Goal: Task Accomplishment & Management: Manage account settings

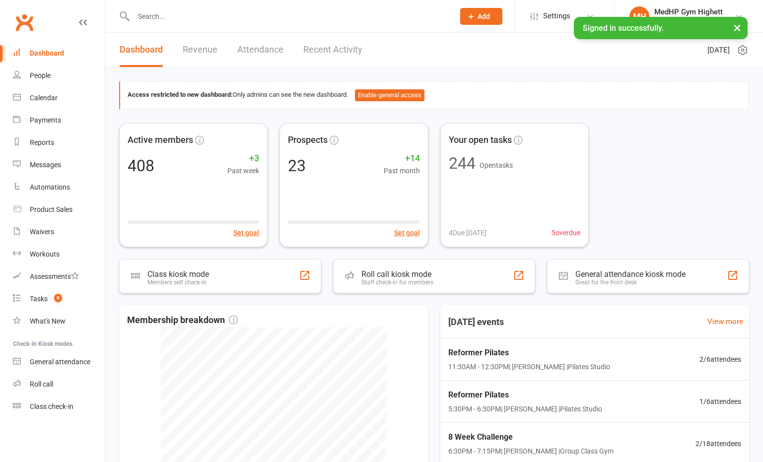
click at [196, 14] on input "text" at bounding box center [289, 16] width 317 height 14
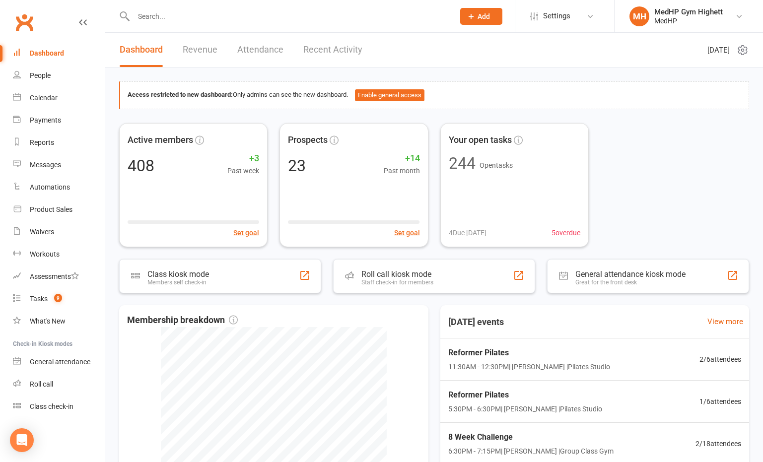
click at [333, 18] on input "text" at bounding box center [289, 16] width 317 height 14
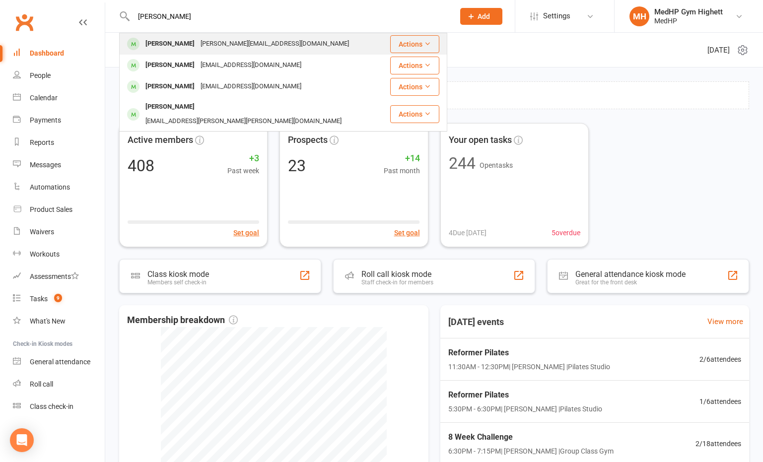
type input "debbie mc"
click at [233, 39] on div "mccann.deb@yahoo.com" at bounding box center [275, 44] width 154 height 14
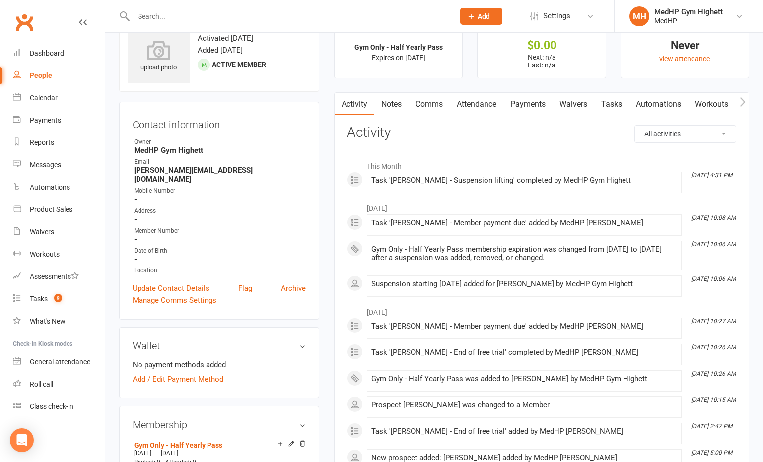
scroll to position [50, 0]
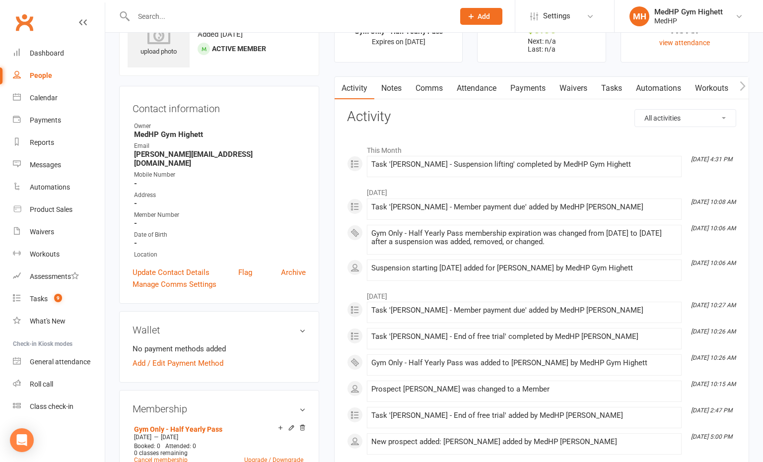
click at [621, 93] on link "Tasks" at bounding box center [611, 88] width 35 height 23
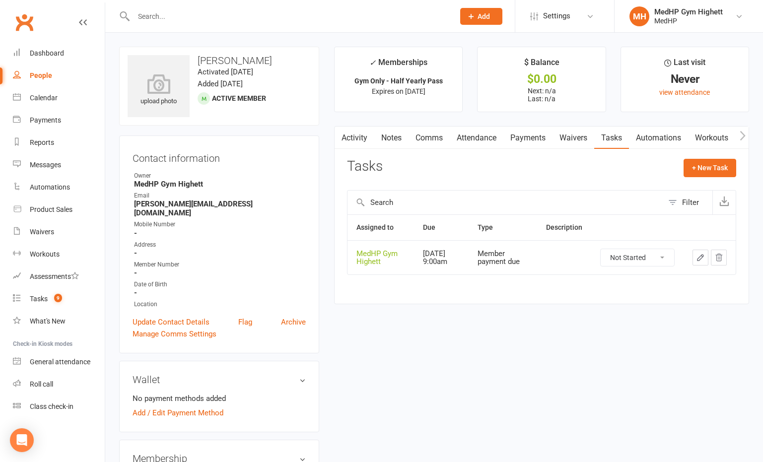
click at [295, 13] on input "text" at bounding box center [289, 16] width 317 height 14
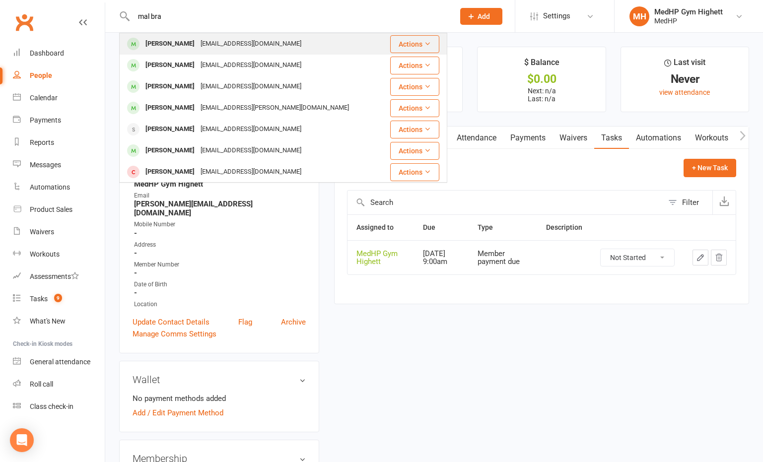
type input "mal bra"
click at [242, 49] on div "Malcolmbrand365@outlook.com" at bounding box center [251, 44] width 107 height 14
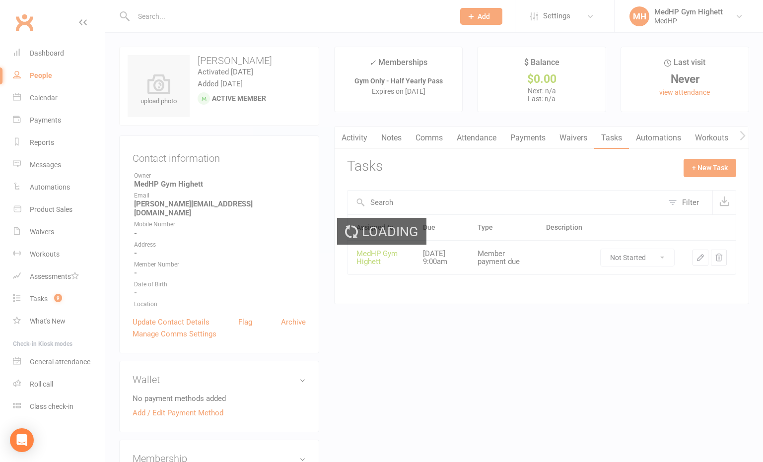
click at [612, 112] on div "Loading" at bounding box center [381, 231] width 763 height 462
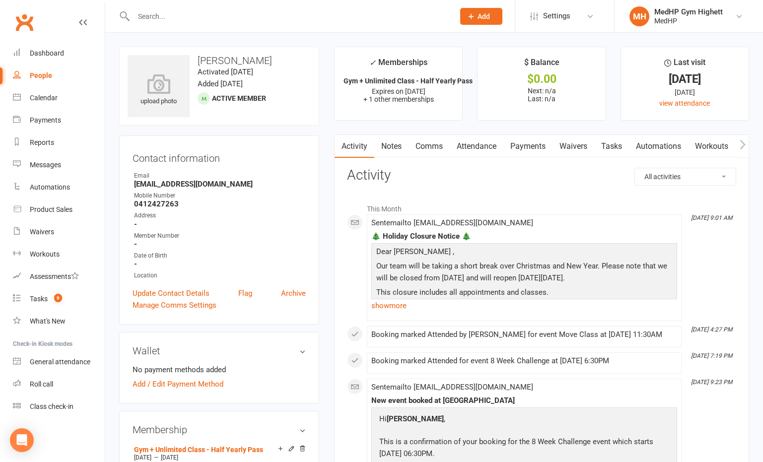
click at [579, 149] on link "Waivers" at bounding box center [574, 146] width 42 height 23
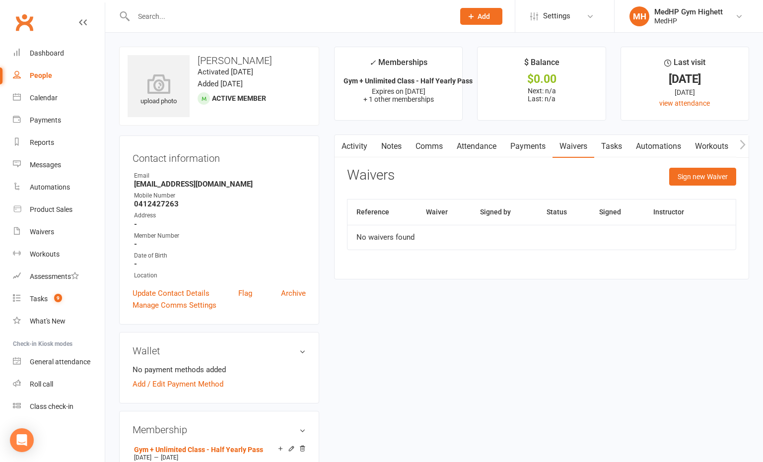
click at [609, 143] on link "Tasks" at bounding box center [611, 146] width 35 height 23
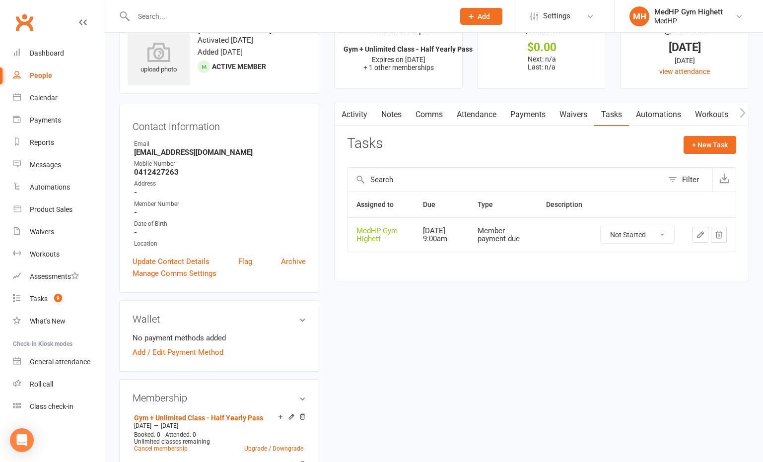
scroll to position [149, 0]
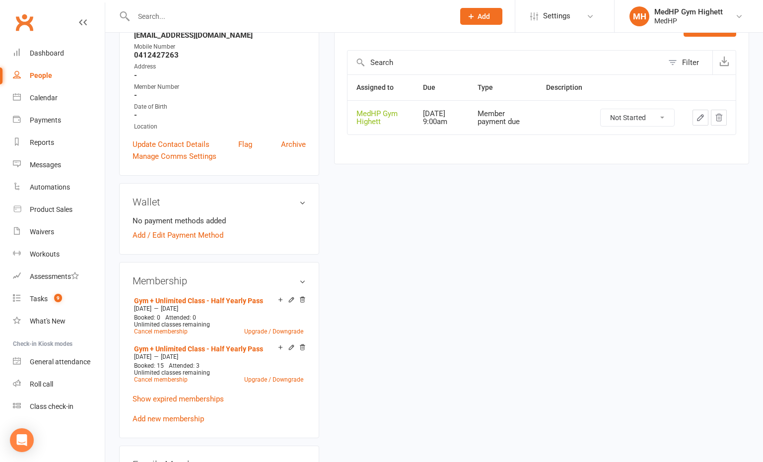
click at [698, 119] on icon "button" at bounding box center [701, 118] width 6 height 6
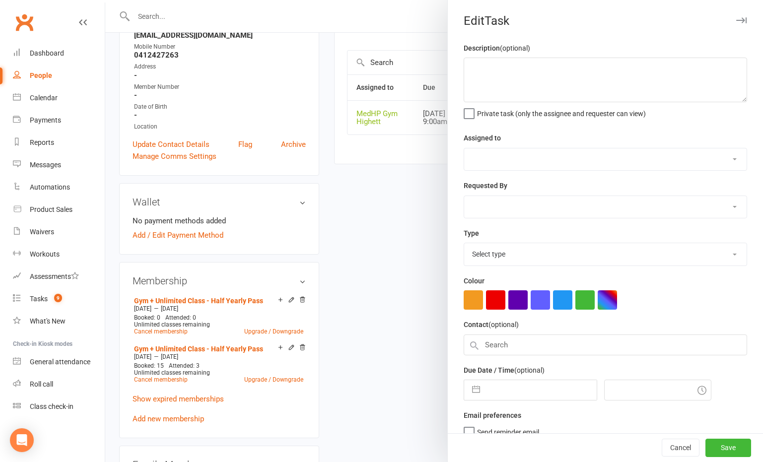
select select "46188"
type input "12 Feb 2026"
type input "9:00am"
select select "23040"
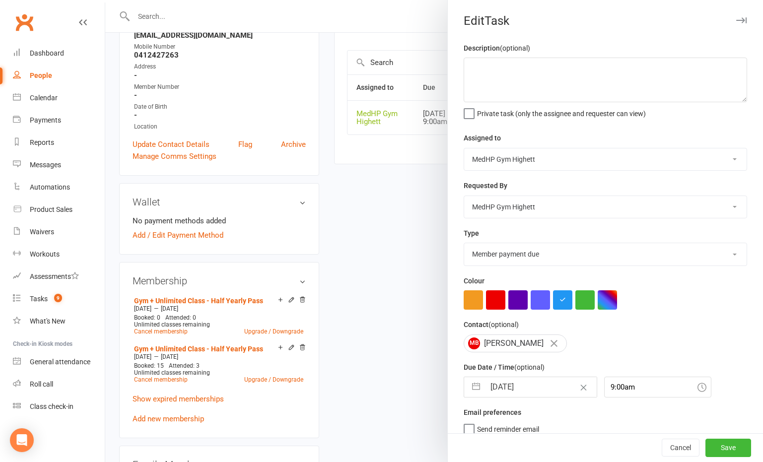
select select "2026"
select select "1"
select select "2026"
select select "2"
select select "2026"
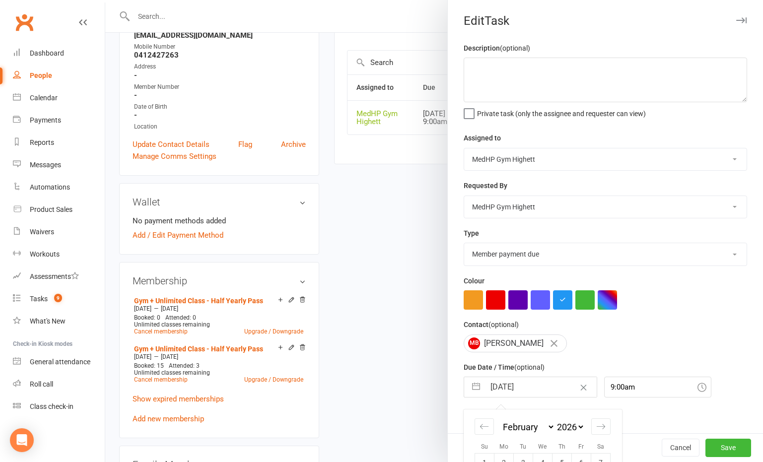
click at [533, 390] on input "12 Feb 2026" at bounding box center [541, 387] width 112 height 20
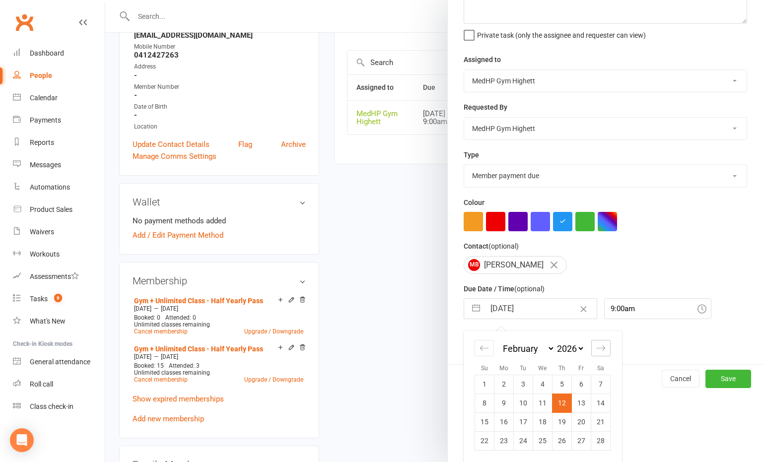
click at [596, 347] on icon "Move forward to switch to the next month." at bounding box center [600, 348] width 9 height 9
select select "3"
select select "2026"
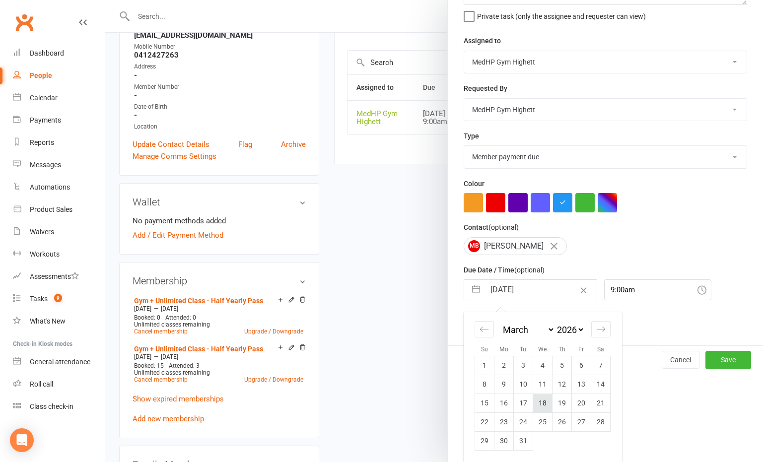
click at [544, 402] on td "18" at bounding box center [542, 403] width 19 height 19
type input "18 Mar 2026"
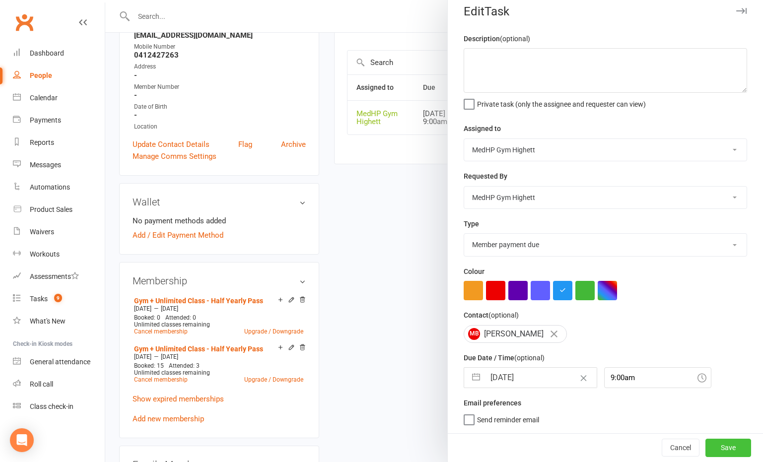
click at [715, 443] on button "Save" at bounding box center [729, 448] width 46 height 18
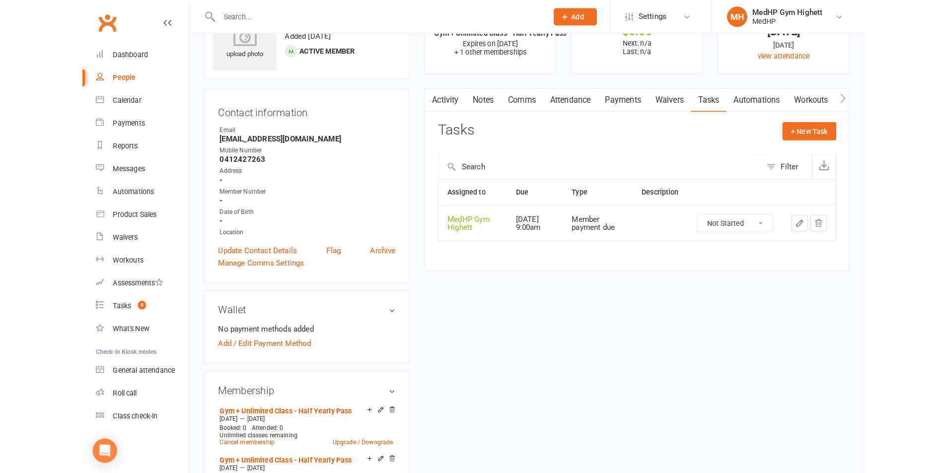
scroll to position [0, 0]
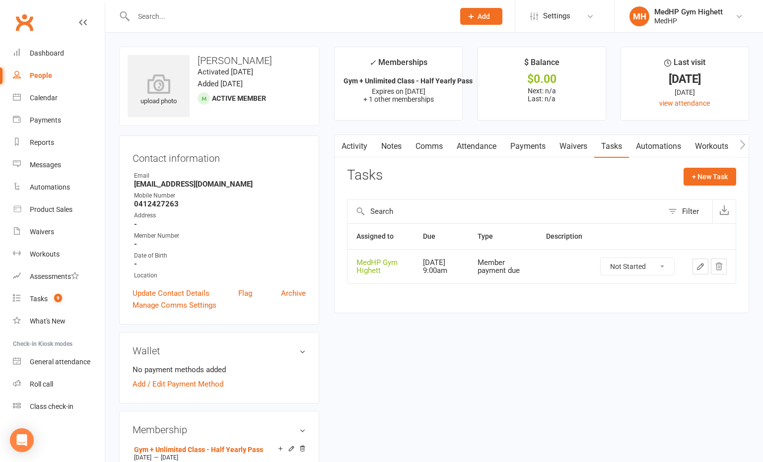
click at [251, 12] on input "text" at bounding box center [289, 16] width 317 height 14
type input "ralph"
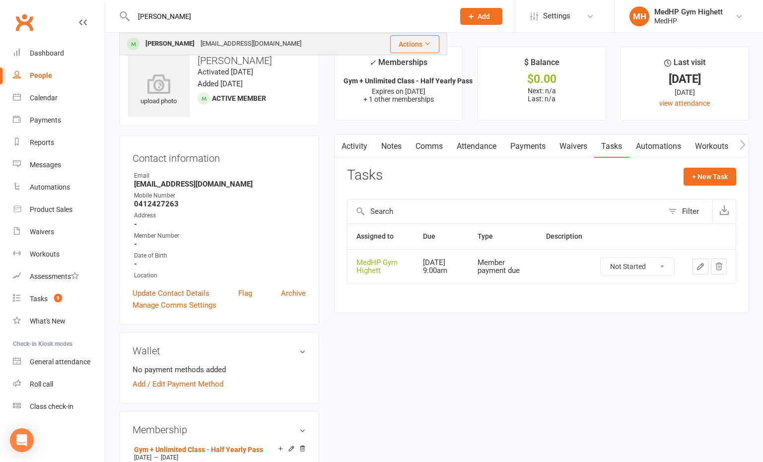
click at [268, 48] on div "vrcaddy@optusnet.com.au" at bounding box center [251, 44] width 107 height 14
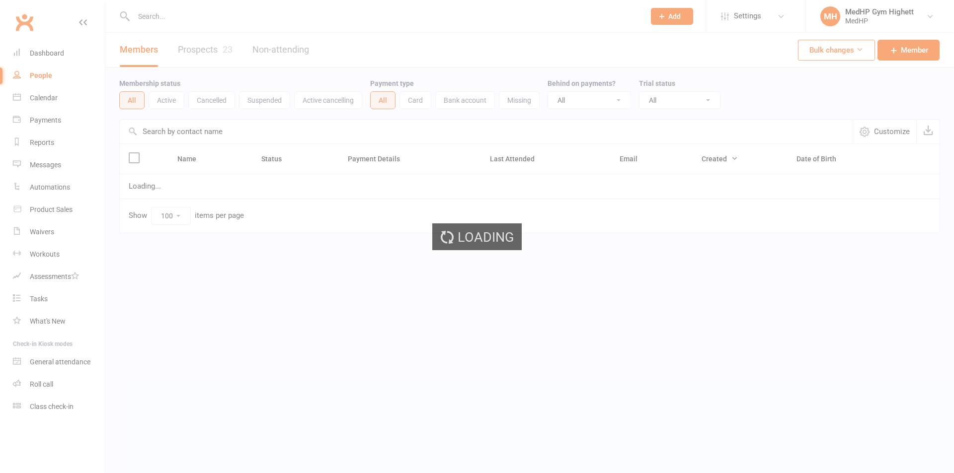
select select "100"
click at [301, 18] on input "text" at bounding box center [384, 16] width 507 height 14
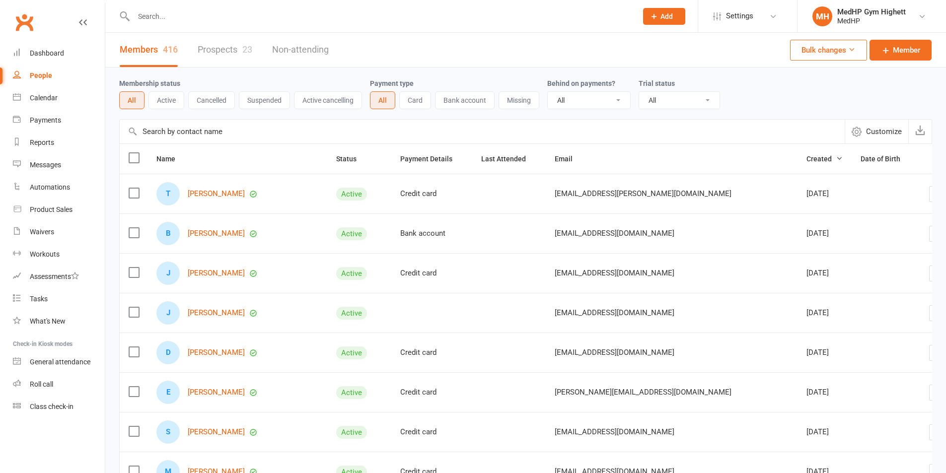
click at [245, 16] on input "text" at bounding box center [381, 16] width 500 height 14
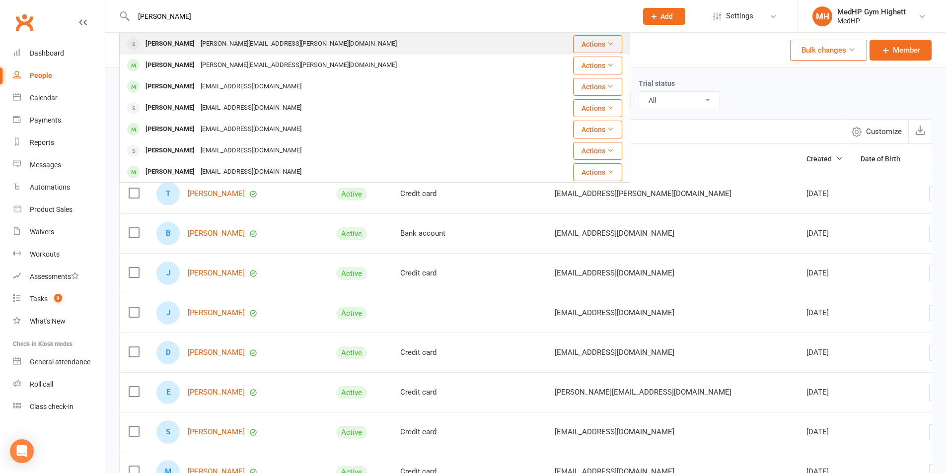
type input "[PERSON_NAME]"
click at [187, 40] on div "[PERSON_NAME]" at bounding box center [170, 44] width 55 height 14
